Goal: Communication & Community: Share content

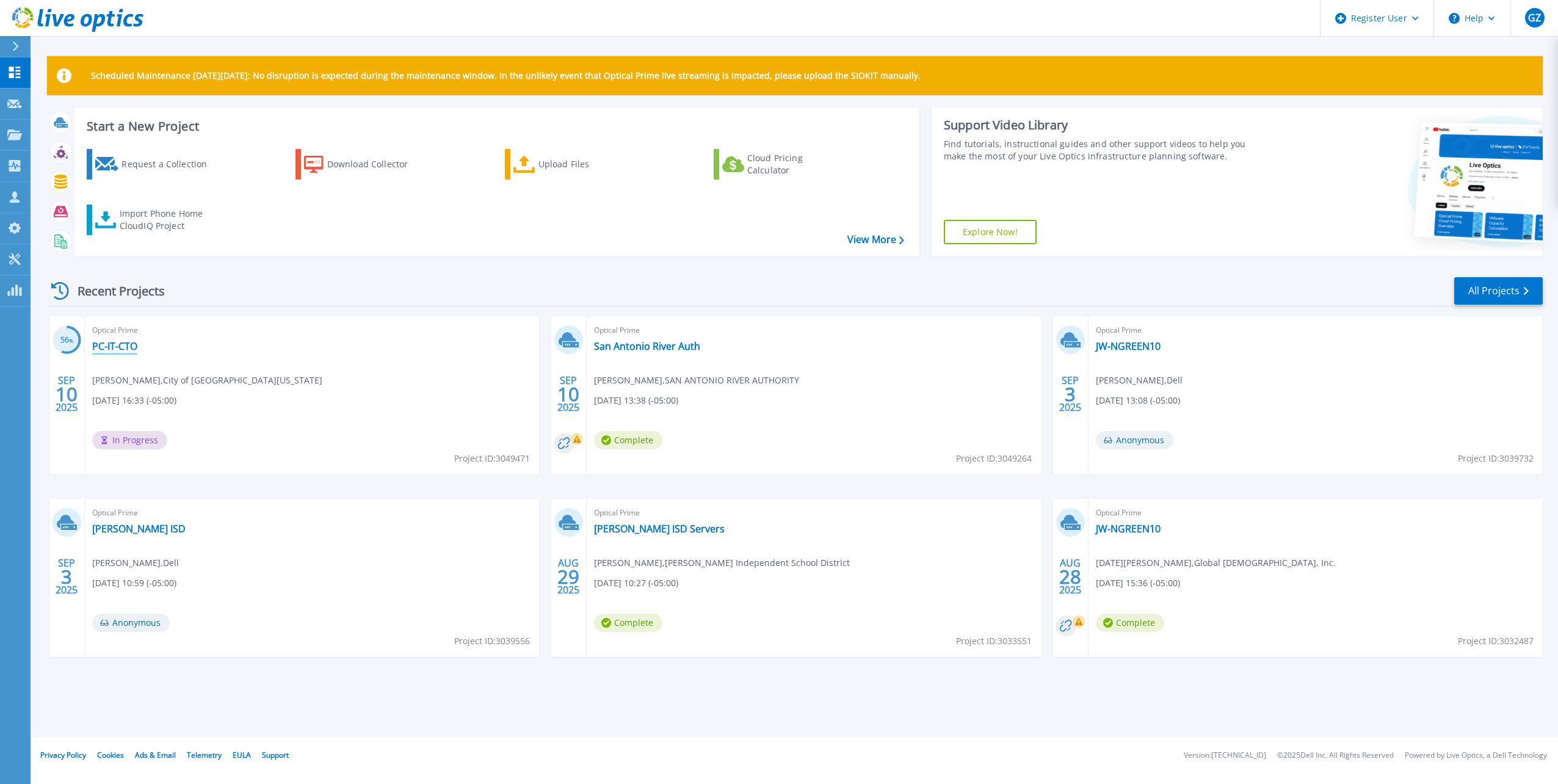
click at [114, 346] on link "PC-IT-CTO" at bounding box center [114, 346] width 45 height 12
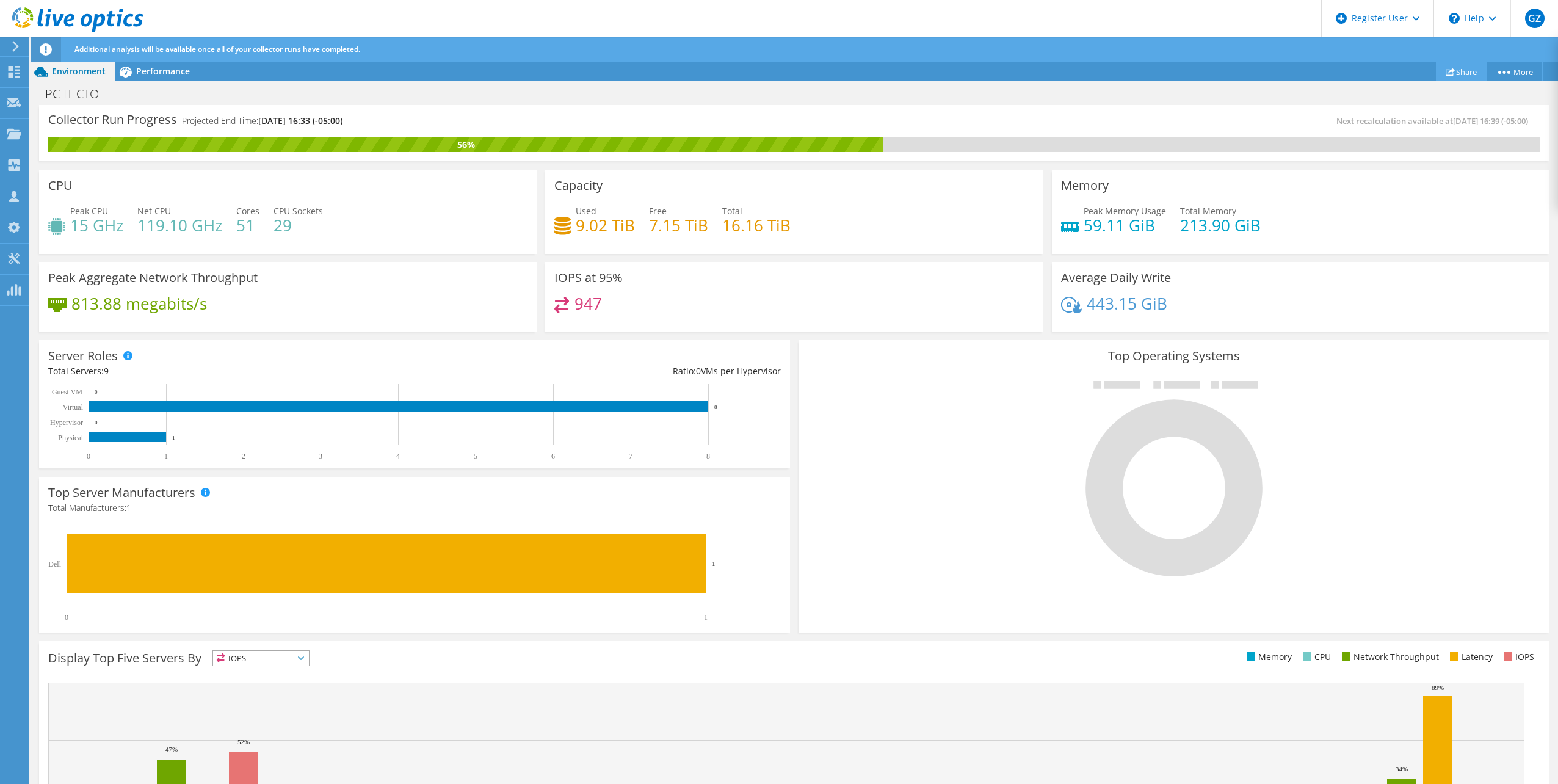
click at [1446, 68] on icon at bounding box center [1450, 72] width 9 height 9
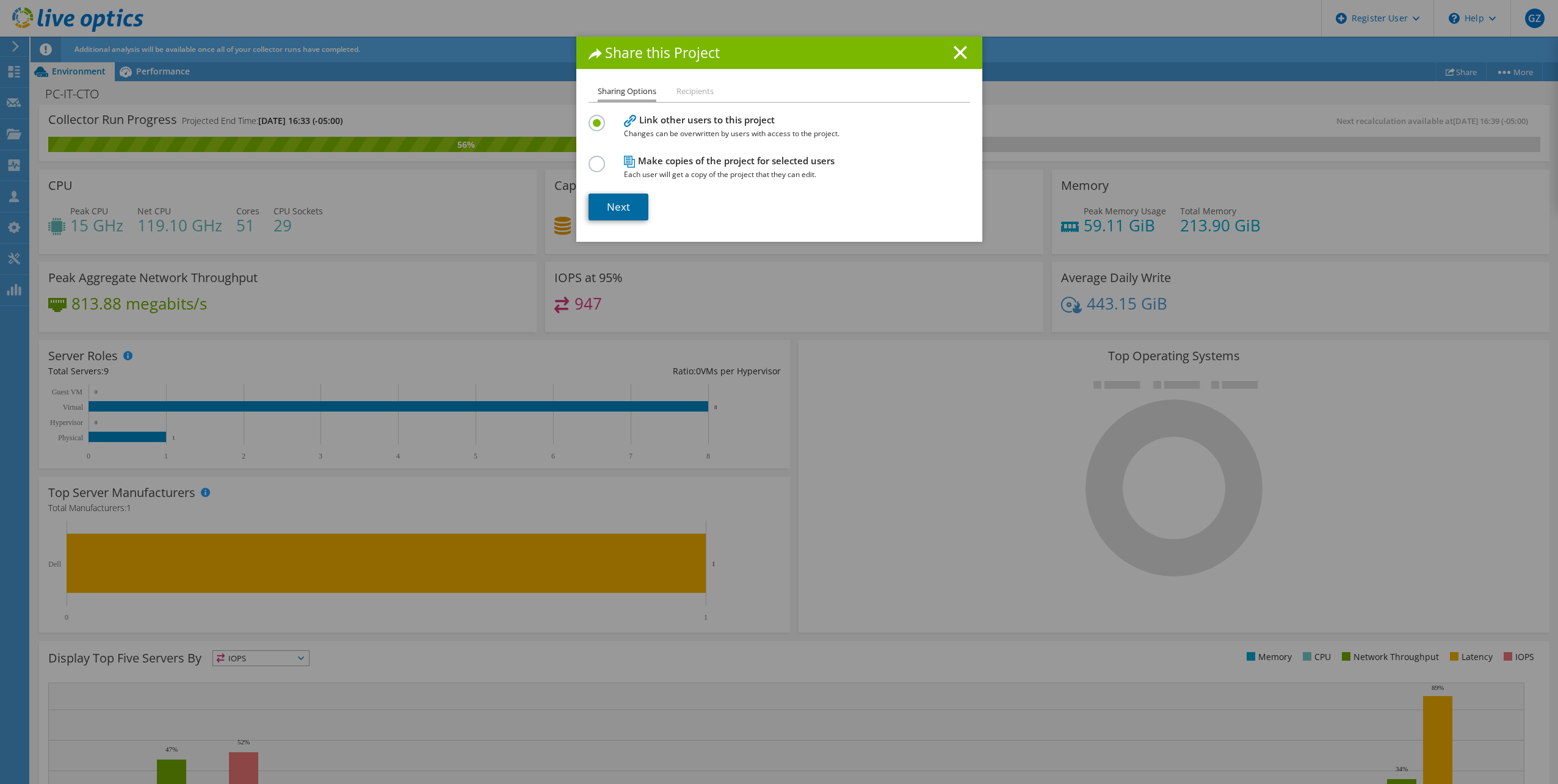
click at [617, 206] on link "Next" at bounding box center [618, 206] width 60 height 27
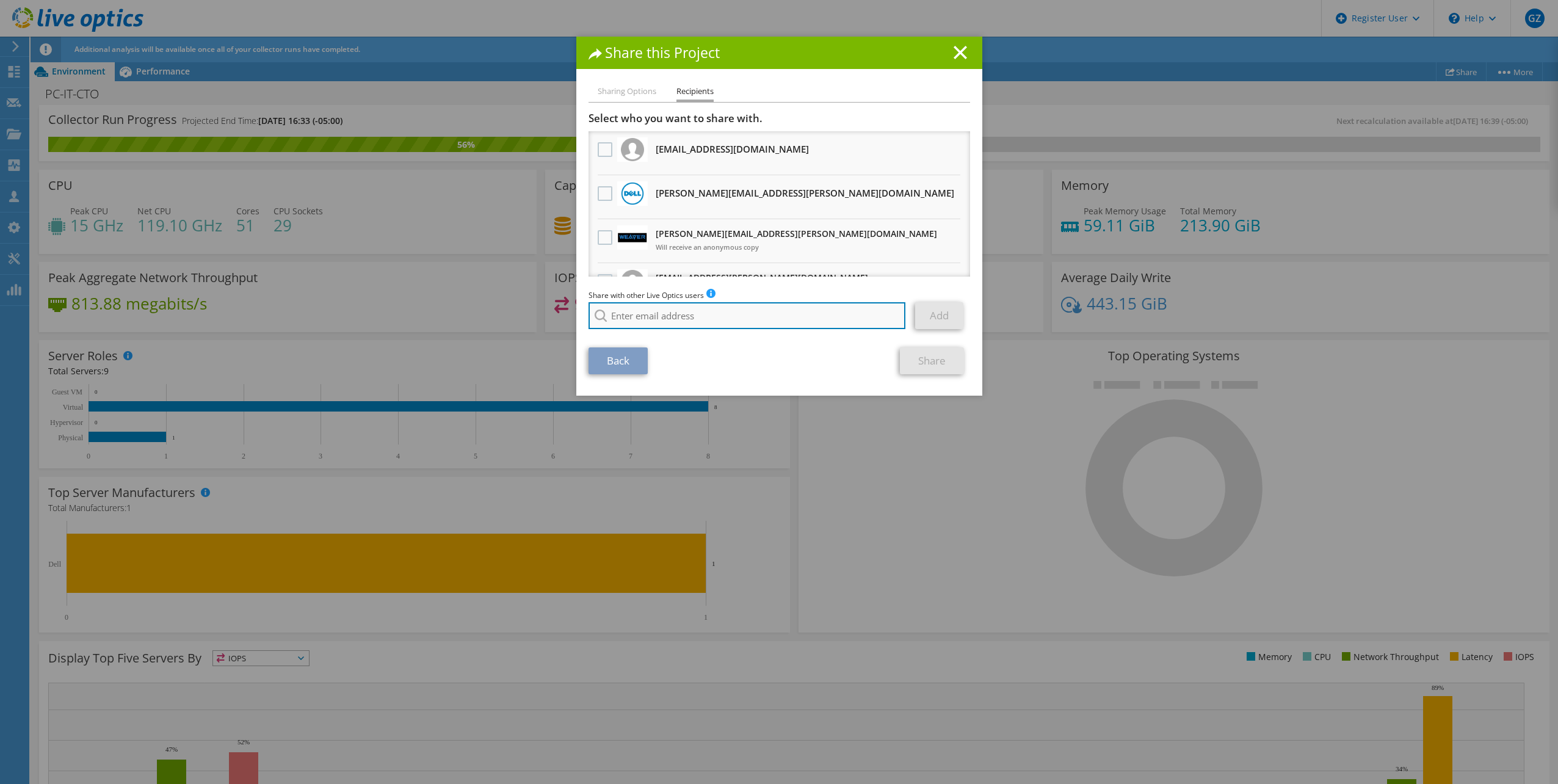
click at [646, 312] on input "search" at bounding box center [747, 315] width 317 height 27
paste input "tammy.vollmar@weavertech.us"
type input "tammy.vollmar@weavertech.us"
click at [767, 343] on section "Select who you want to share with. pkarr@sjtx.us Will receive an anonymous copy…" at bounding box center [779, 242] width 381 height 262
click at [728, 355] on div "Back Share" at bounding box center [779, 360] width 381 height 27
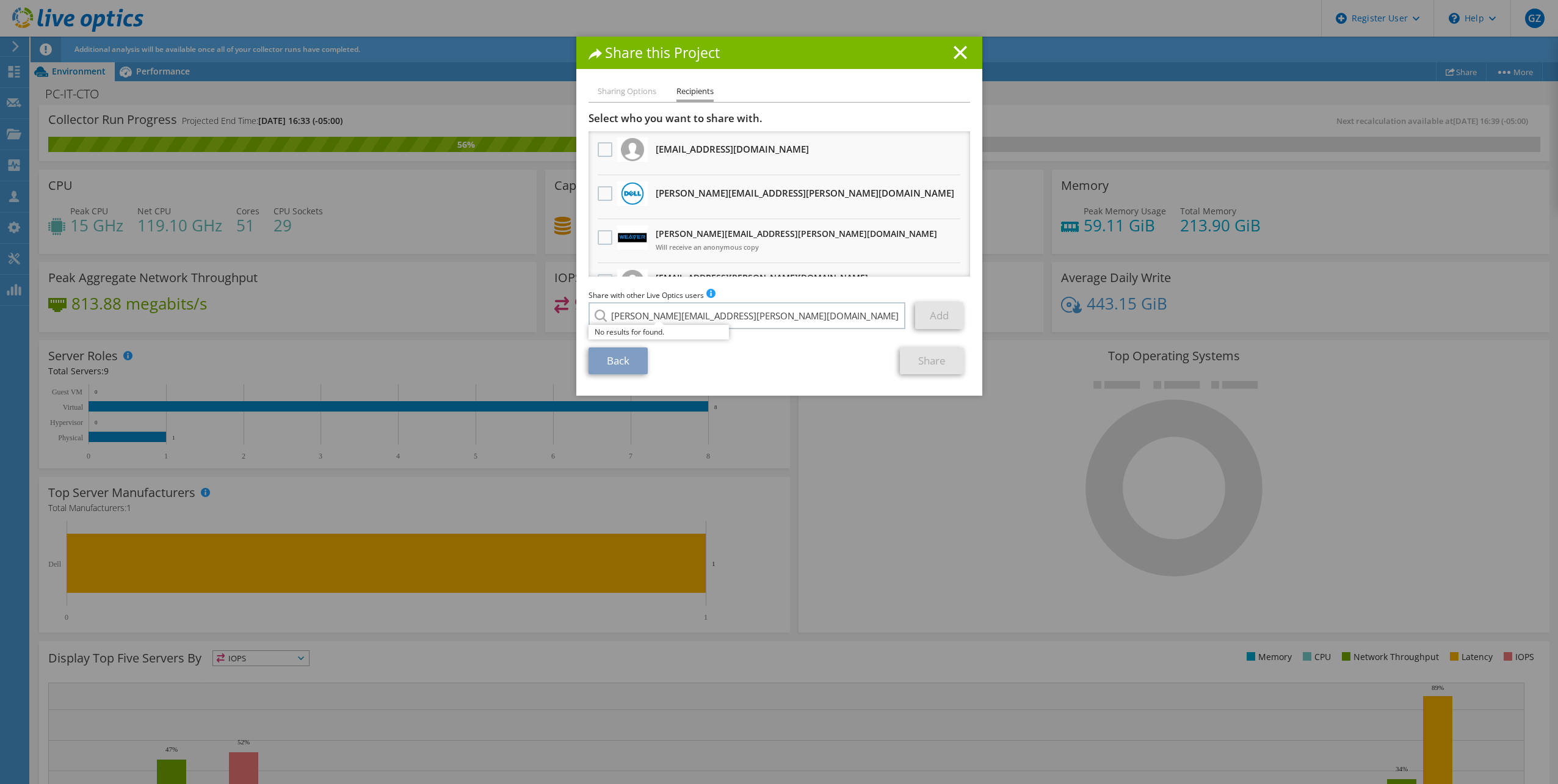
click at [941, 307] on link "Add" at bounding box center [939, 315] width 48 height 27
click at [879, 291] on div "Share with other Live Optics users Enter a single email address and click add. …" at bounding box center [779, 312] width 381 height 46
click at [645, 329] on div "No results for found." at bounding box center [659, 332] width 141 height 15
click at [770, 321] on input "tammy.vollmar@weavertech.us" at bounding box center [747, 315] width 317 height 27
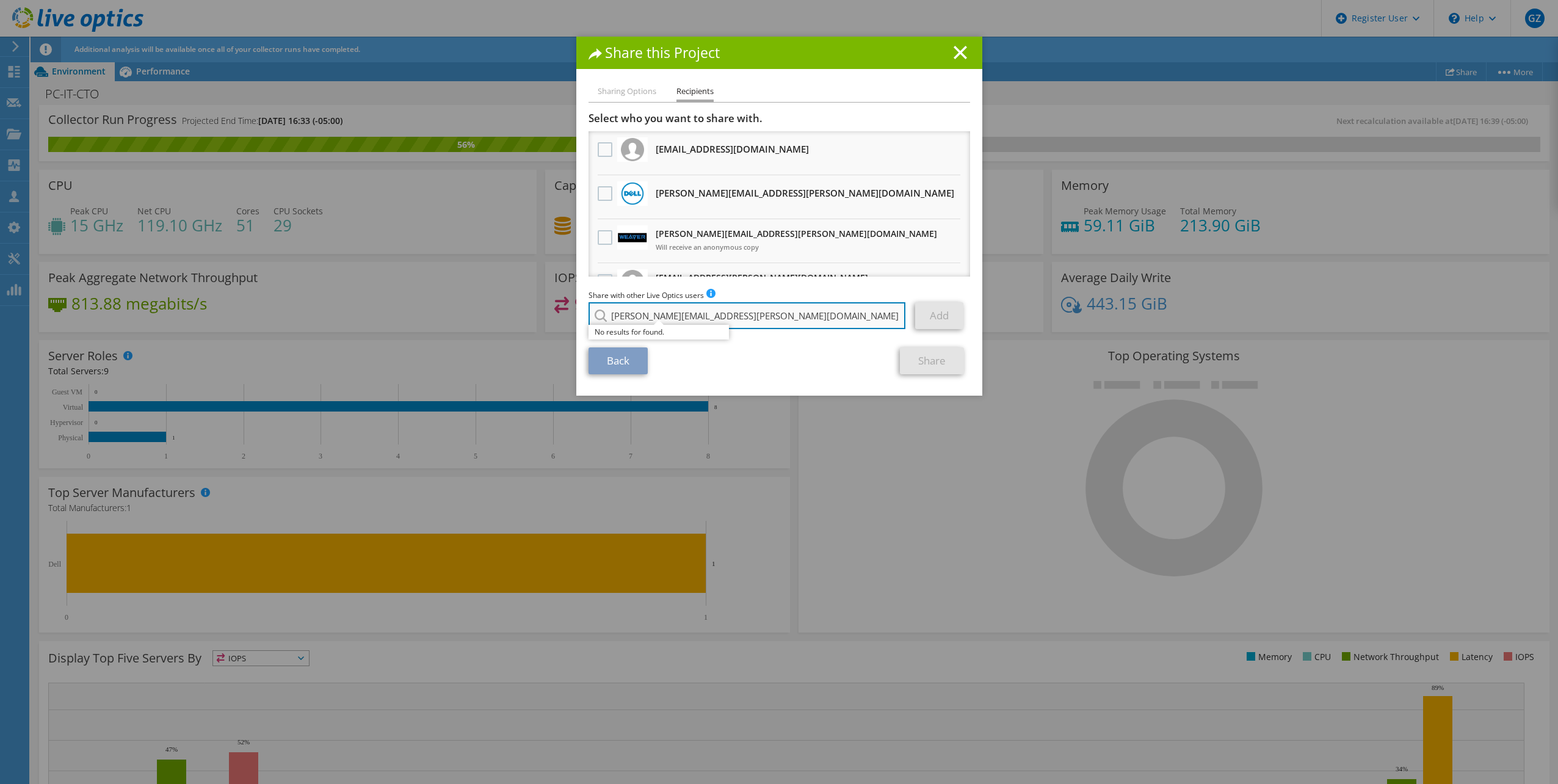
click at [770, 321] on input "tammy.vollmar@weavertech.us" at bounding box center [747, 315] width 317 height 27
type input "michael.payne@weavertech.us"
click at [760, 358] on div "Back Share" at bounding box center [779, 360] width 381 height 27
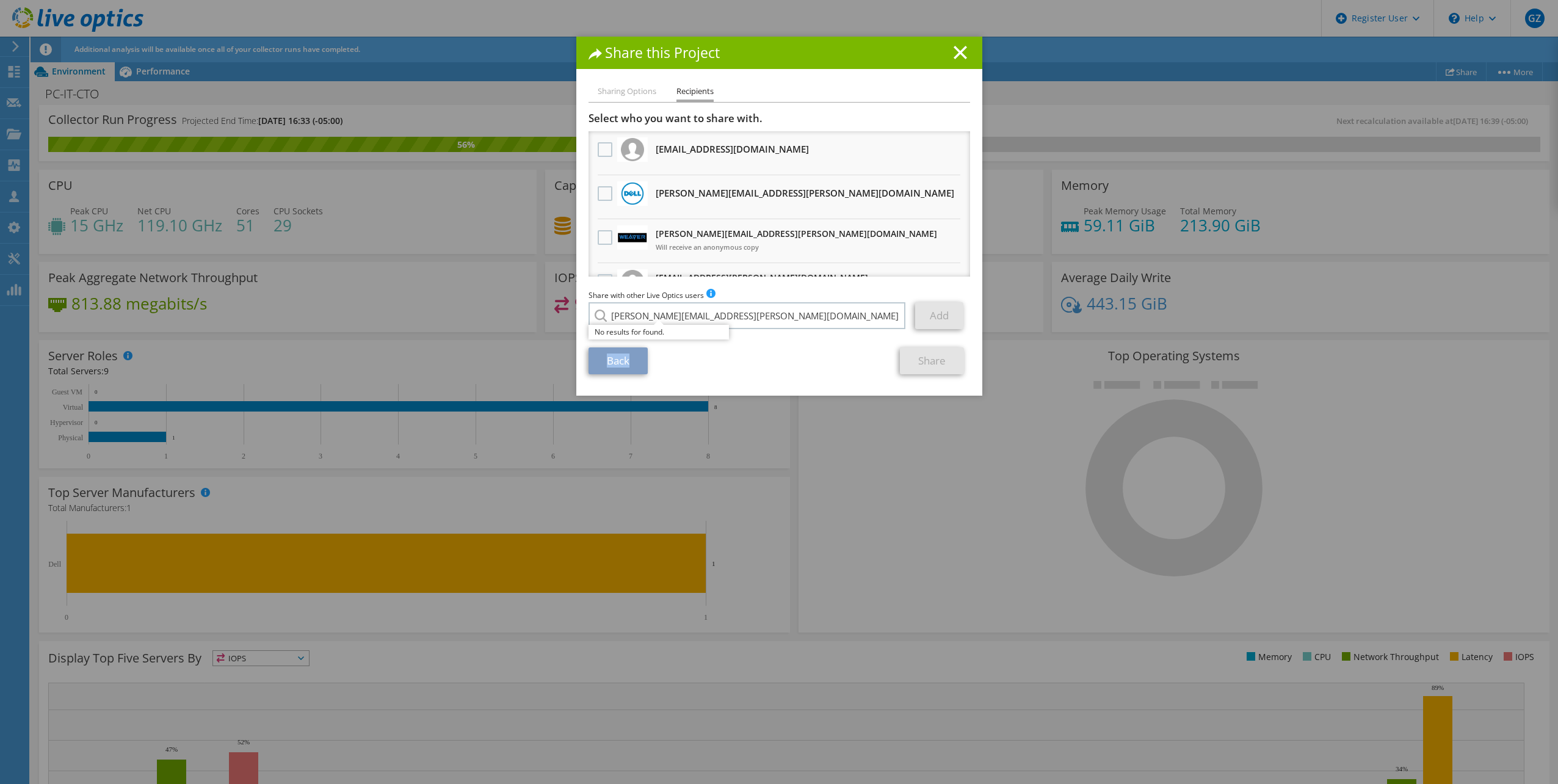
click at [760, 358] on div "Back Share" at bounding box center [779, 360] width 381 height 27
click at [630, 89] on li "Sharing Options" at bounding box center [627, 92] width 59 height 15
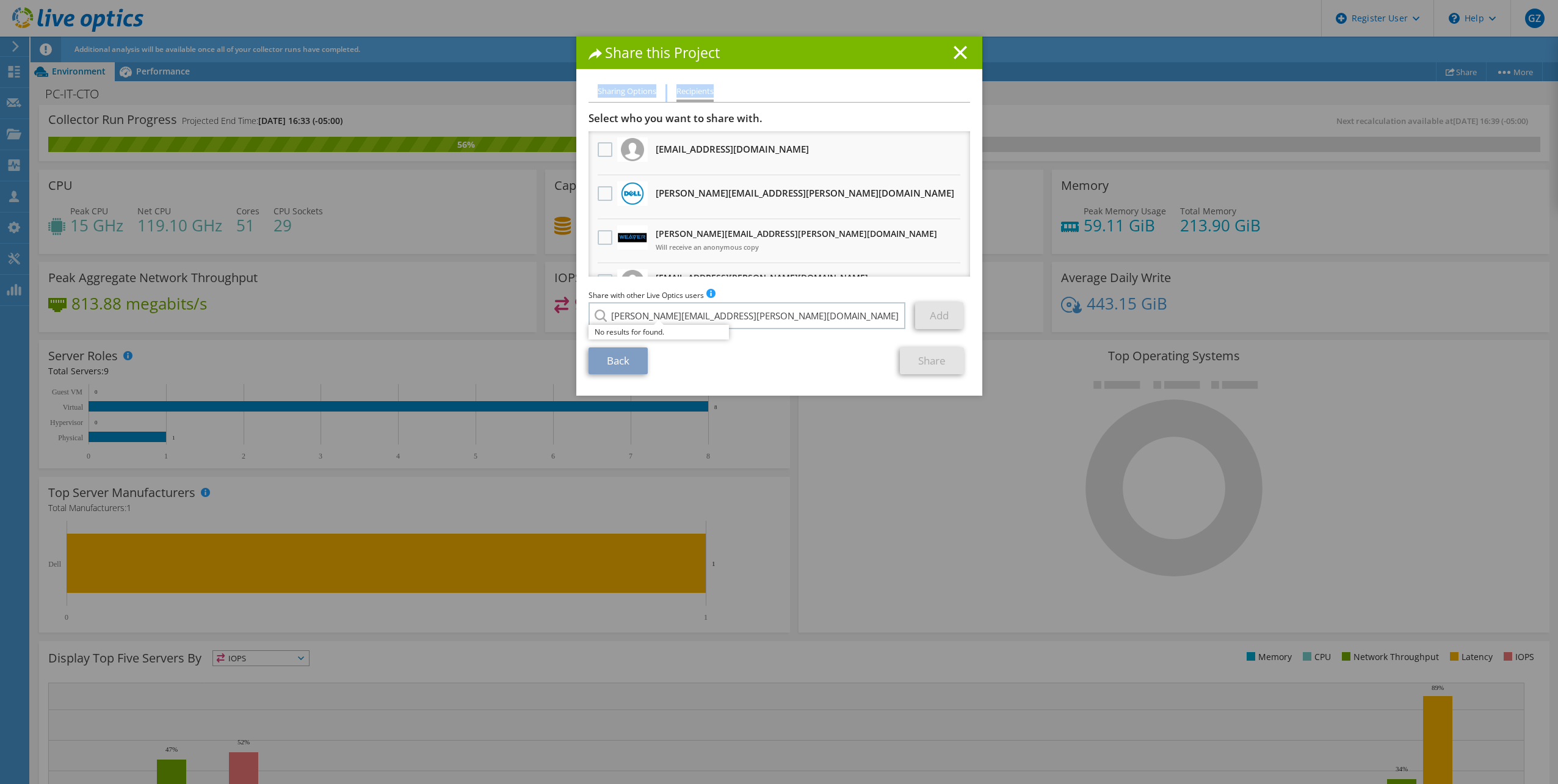
click at [630, 89] on li "Sharing Options" at bounding box center [627, 92] width 59 height 15
click at [778, 376] on div "Sharing Options Recipients Link other users to this project Changes can be over…" at bounding box center [779, 240] width 406 height 312
click at [703, 311] on input "michael.payne@weavertech.us" at bounding box center [747, 315] width 317 height 27
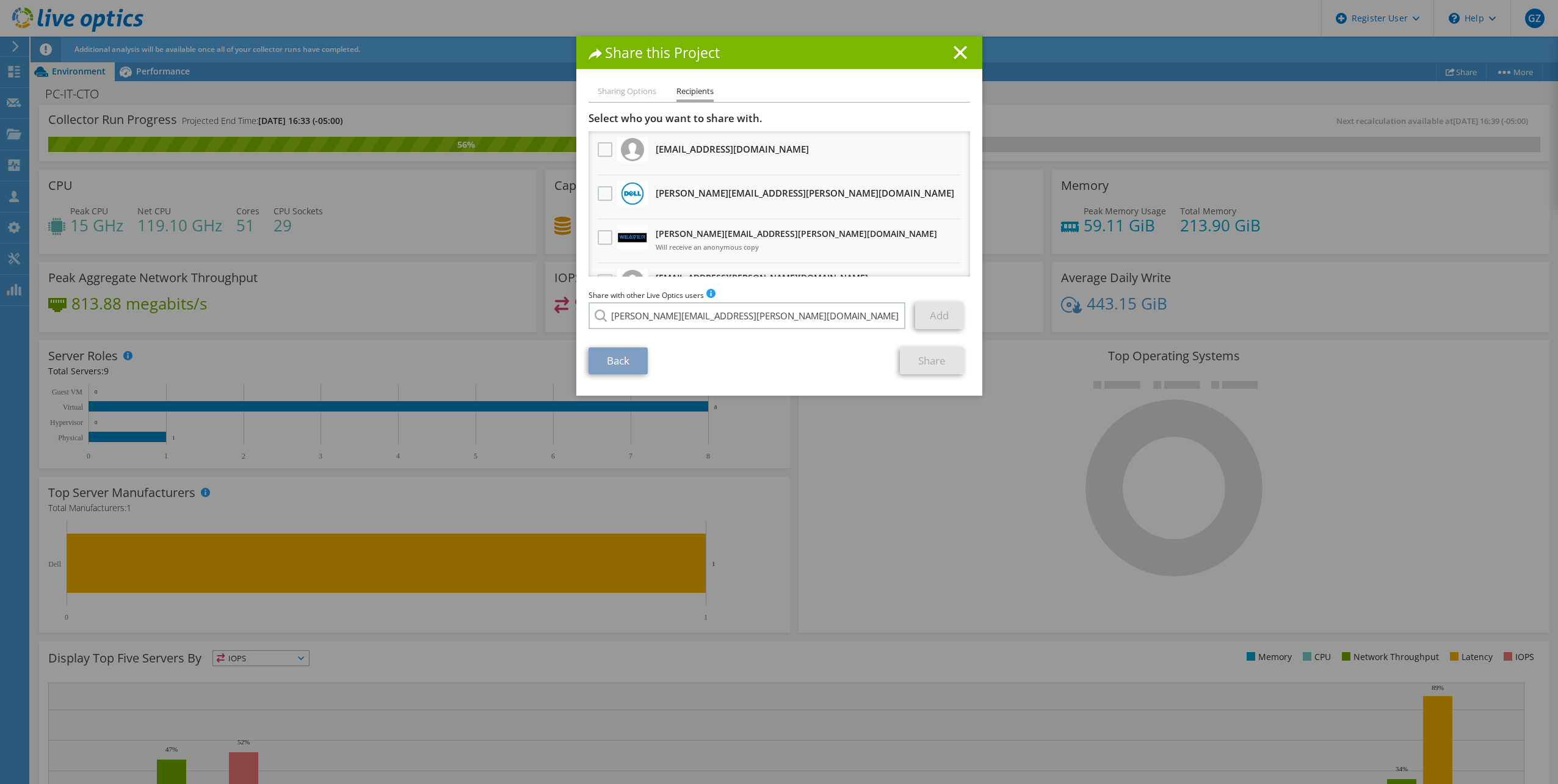
click at [603, 355] on link "Back" at bounding box center [618, 360] width 60 height 27
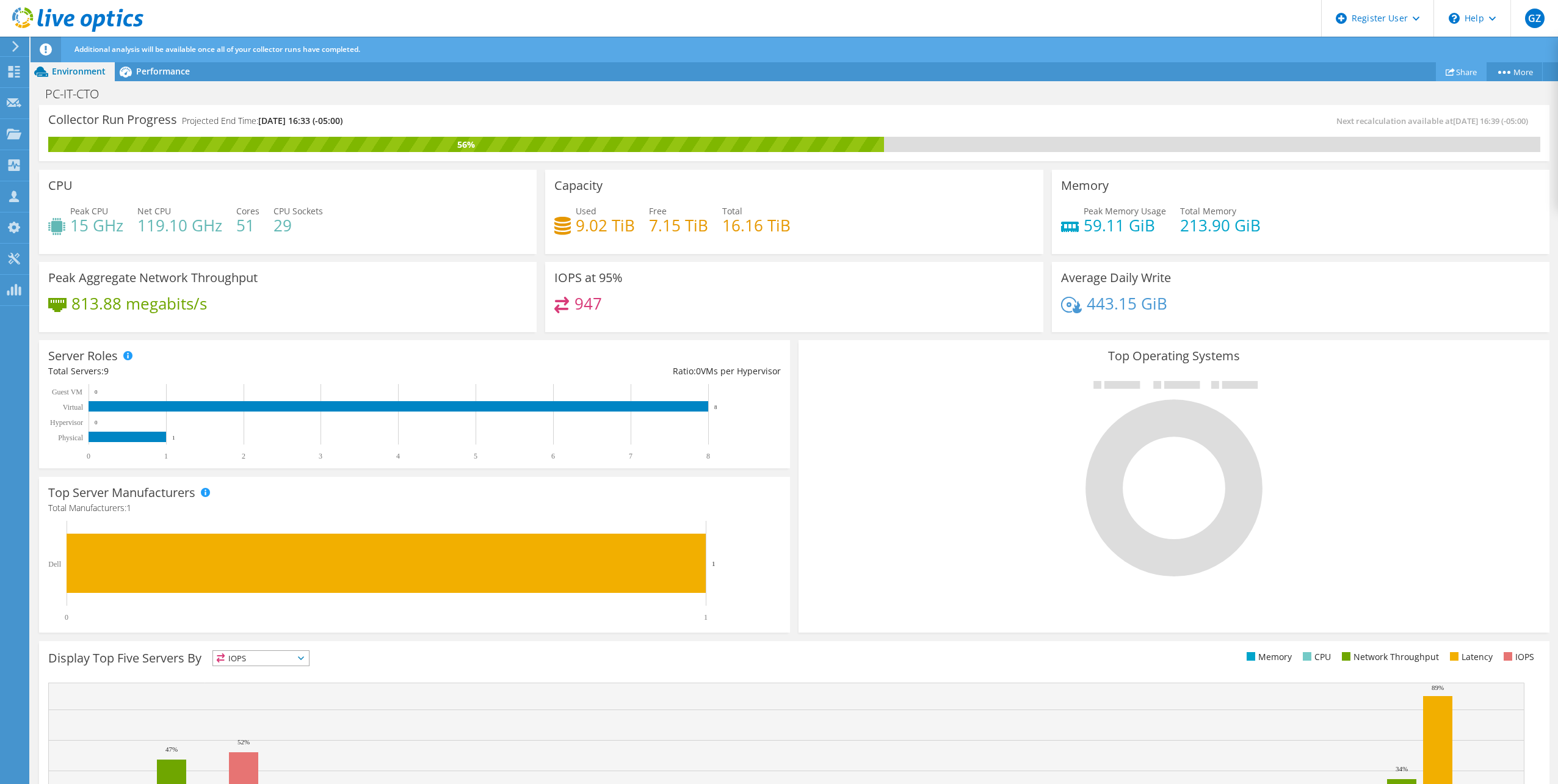
click at [1457, 71] on link "Share" at bounding box center [1462, 72] width 51 height 19
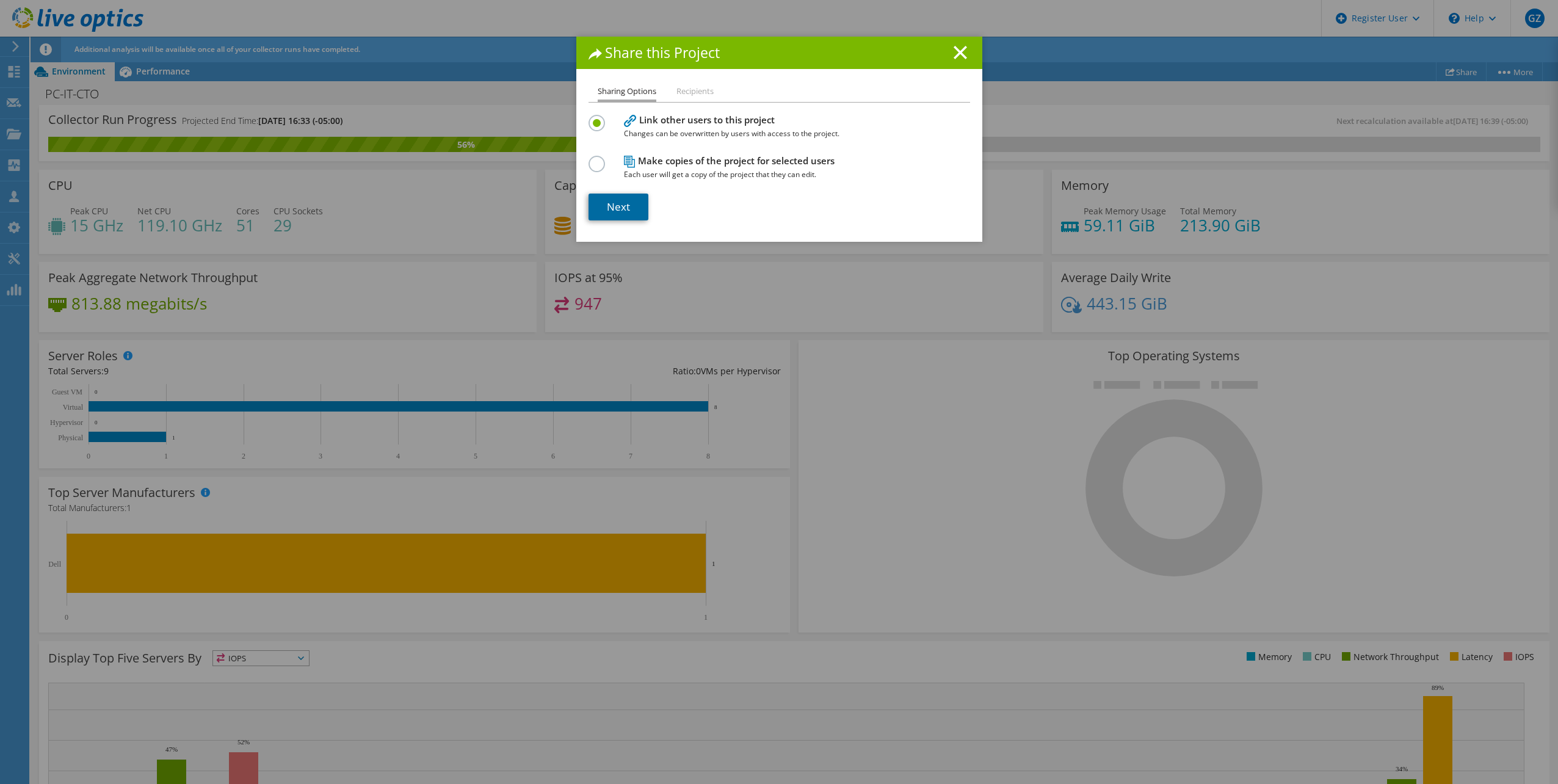
click at [612, 213] on link "Next" at bounding box center [618, 206] width 60 height 27
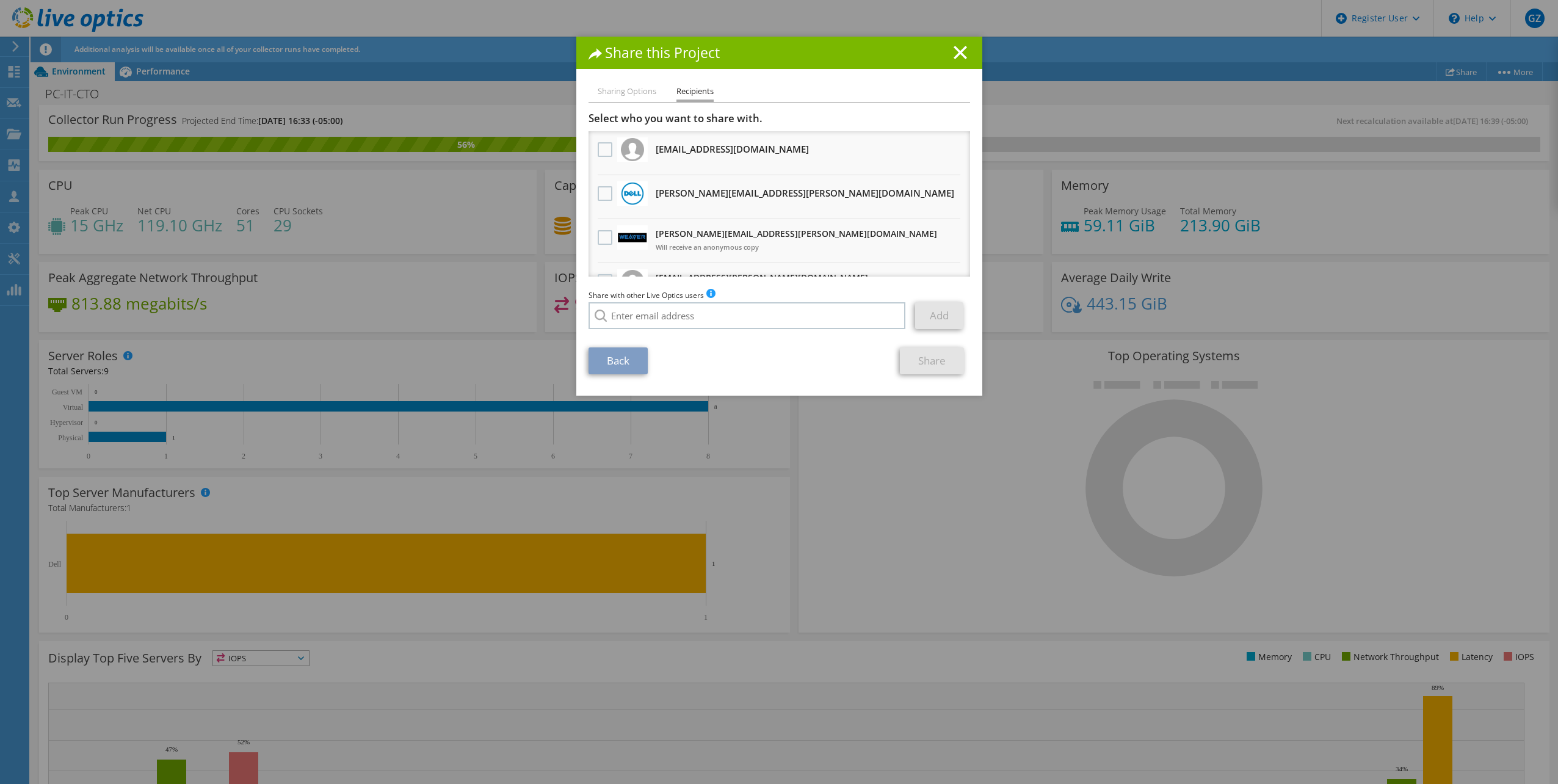
click at [943, 362] on link "Share" at bounding box center [932, 360] width 64 height 27
click at [955, 49] on line at bounding box center [961, 53] width 12 height 12
